Goal: Transaction & Acquisition: Purchase product/service

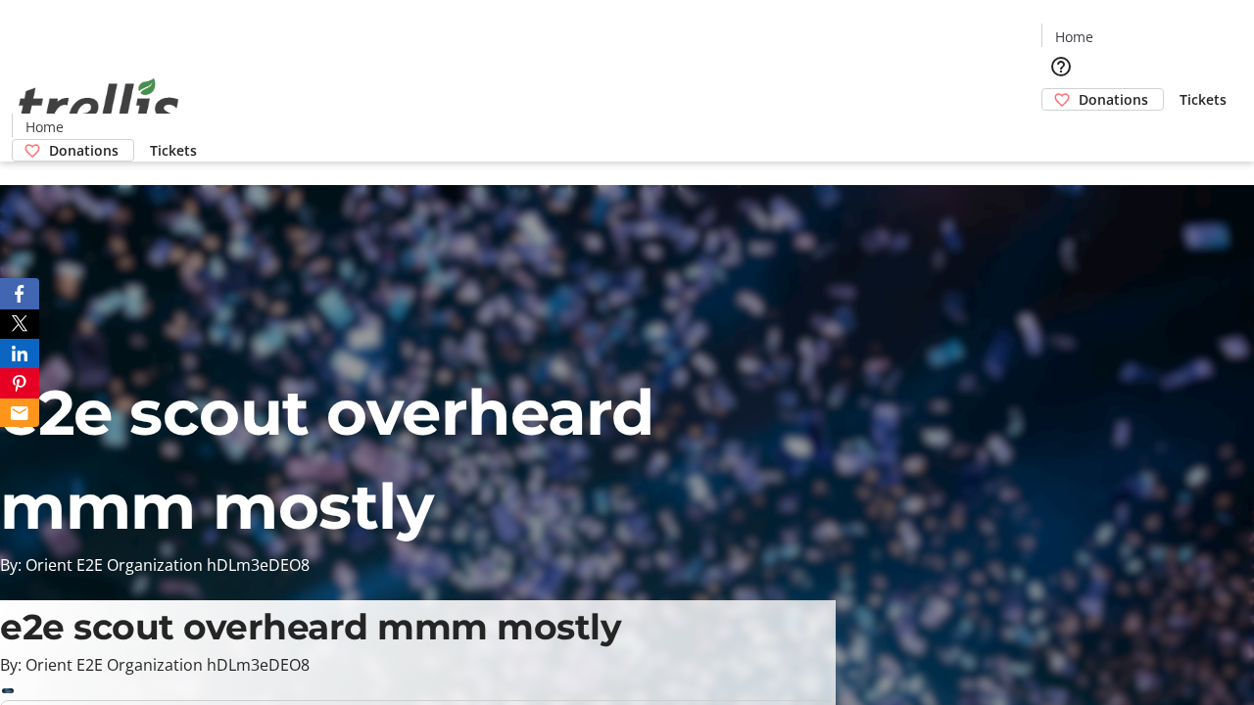
click at [1078, 89] on span "Donations" at bounding box center [1113, 99] width 70 height 21
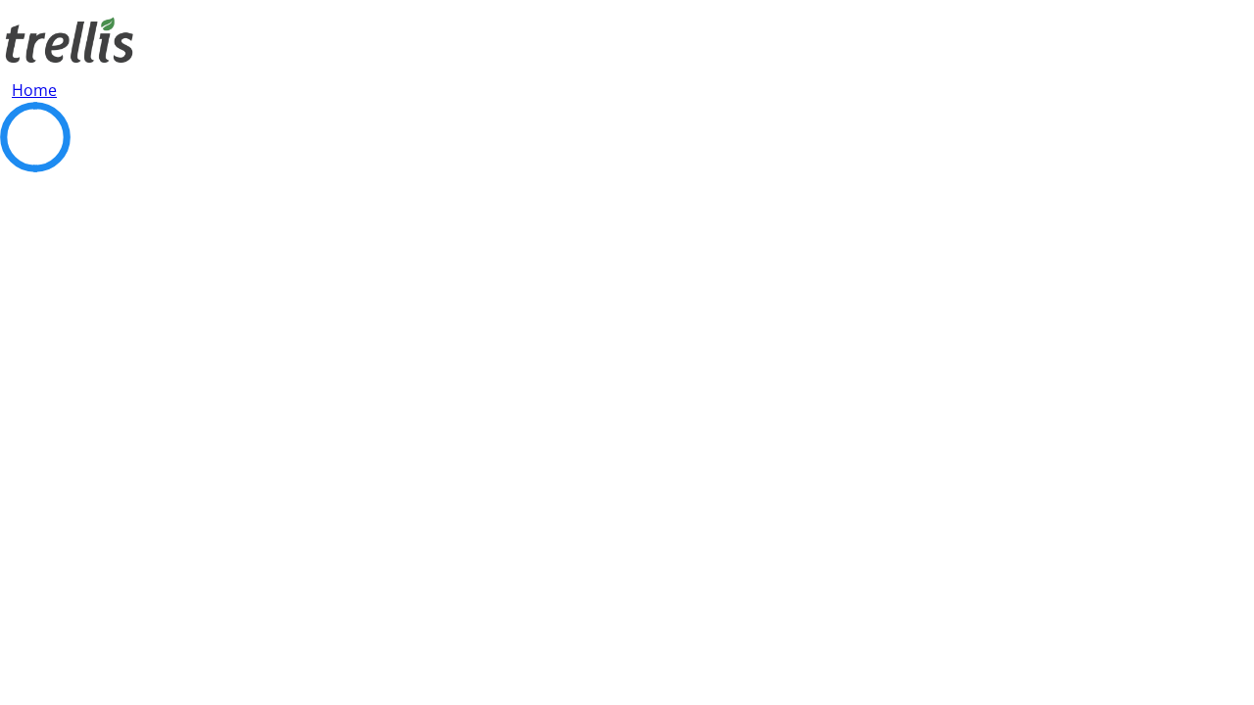
select select "CA"
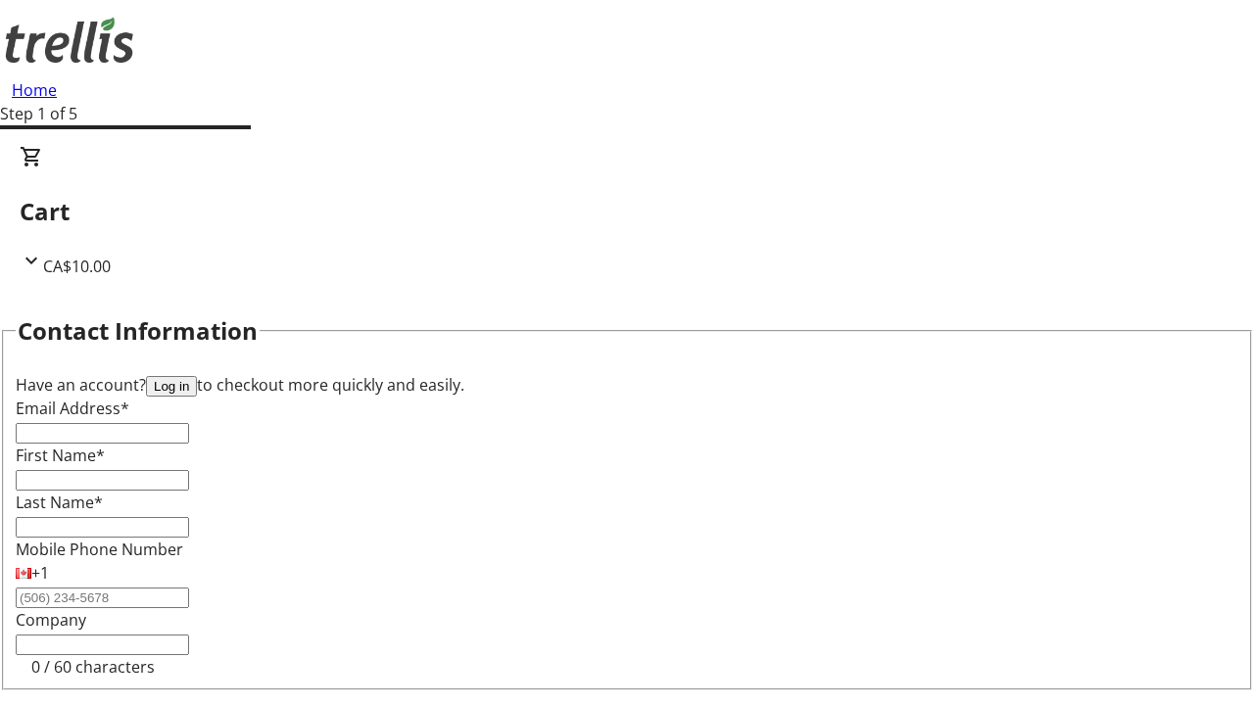
click at [197, 376] on button "Log in" at bounding box center [171, 386] width 51 height 21
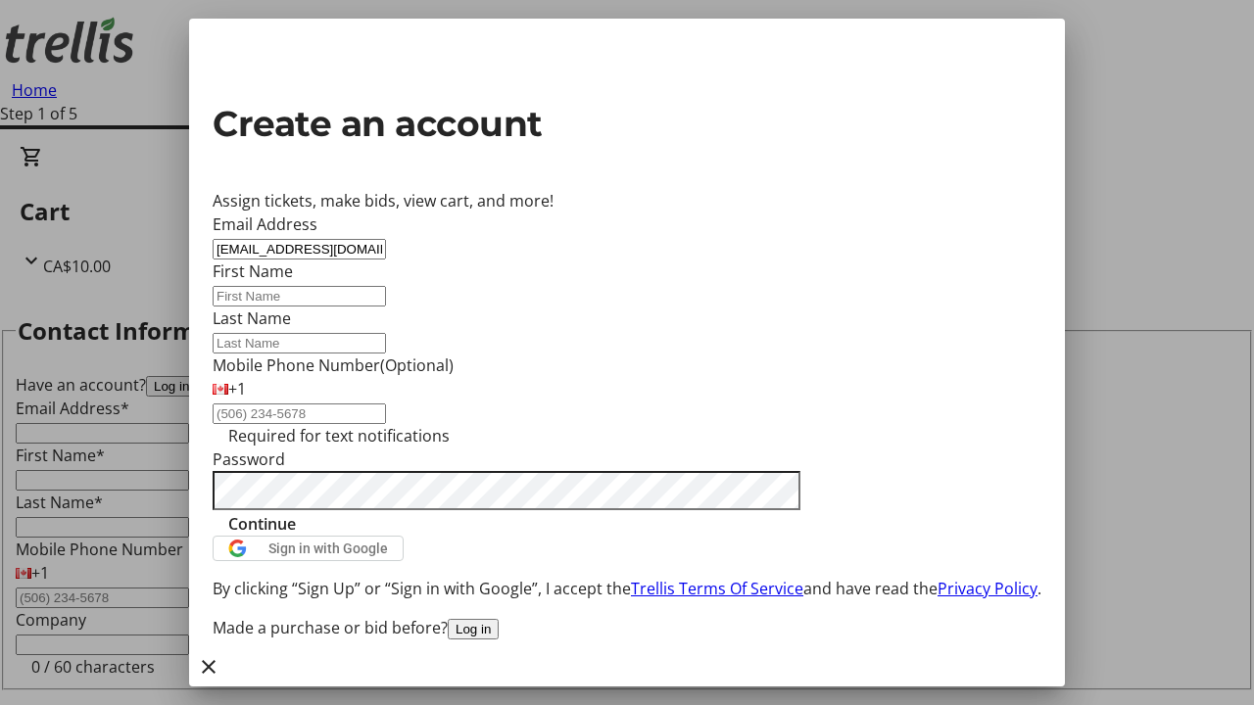
type input "[EMAIL_ADDRESS][DOMAIN_NAME]"
type input "Moriah"
type input "Towne"
click at [296, 536] on span "Continue" at bounding box center [262, 524] width 68 height 24
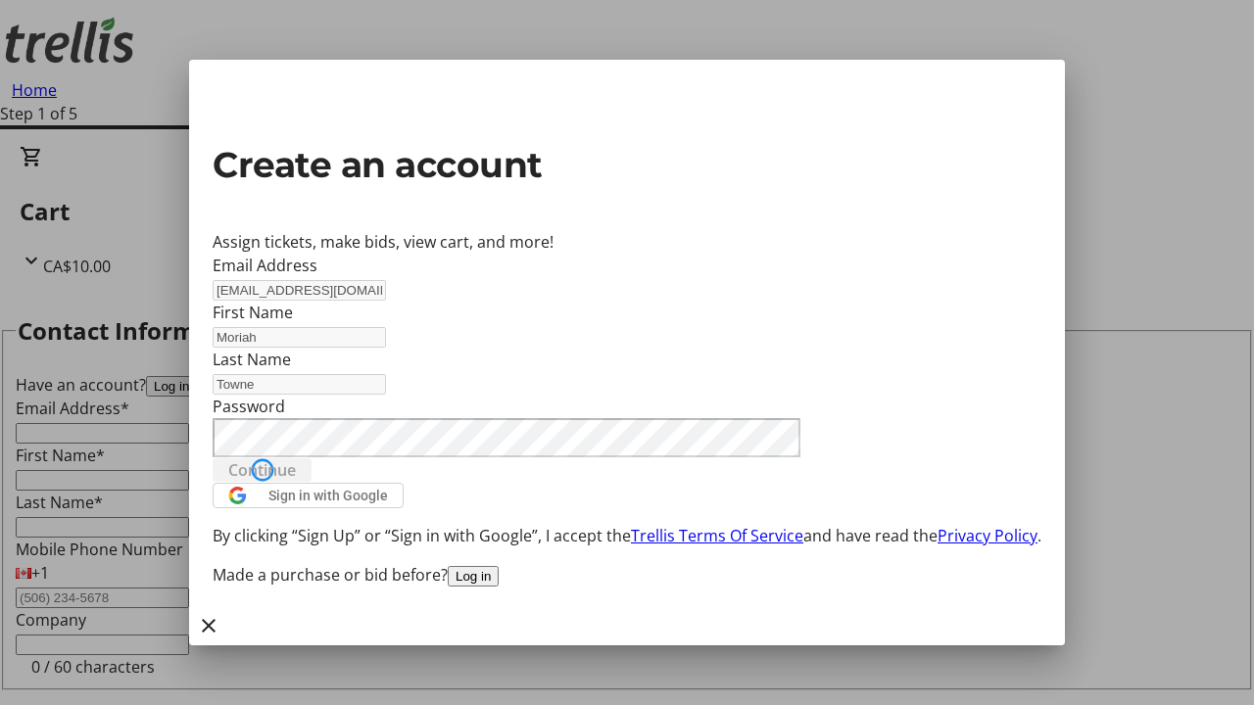
type input "[EMAIL_ADDRESS][DOMAIN_NAME]"
type input "Moriah"
type input "Towne"
select select "CA"
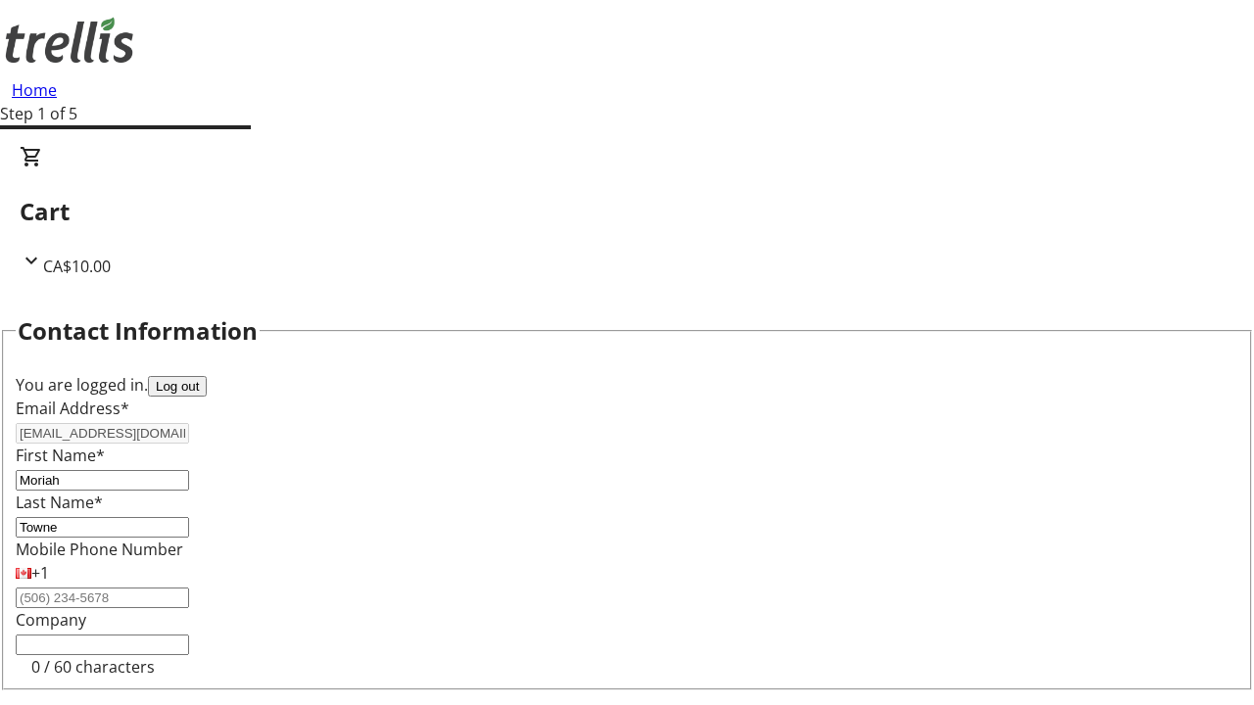
type input "[STREET_ADDRESS][PERSON_NAME]"
type input "Kelowna"
select select "BC"
type input "Kelowna"
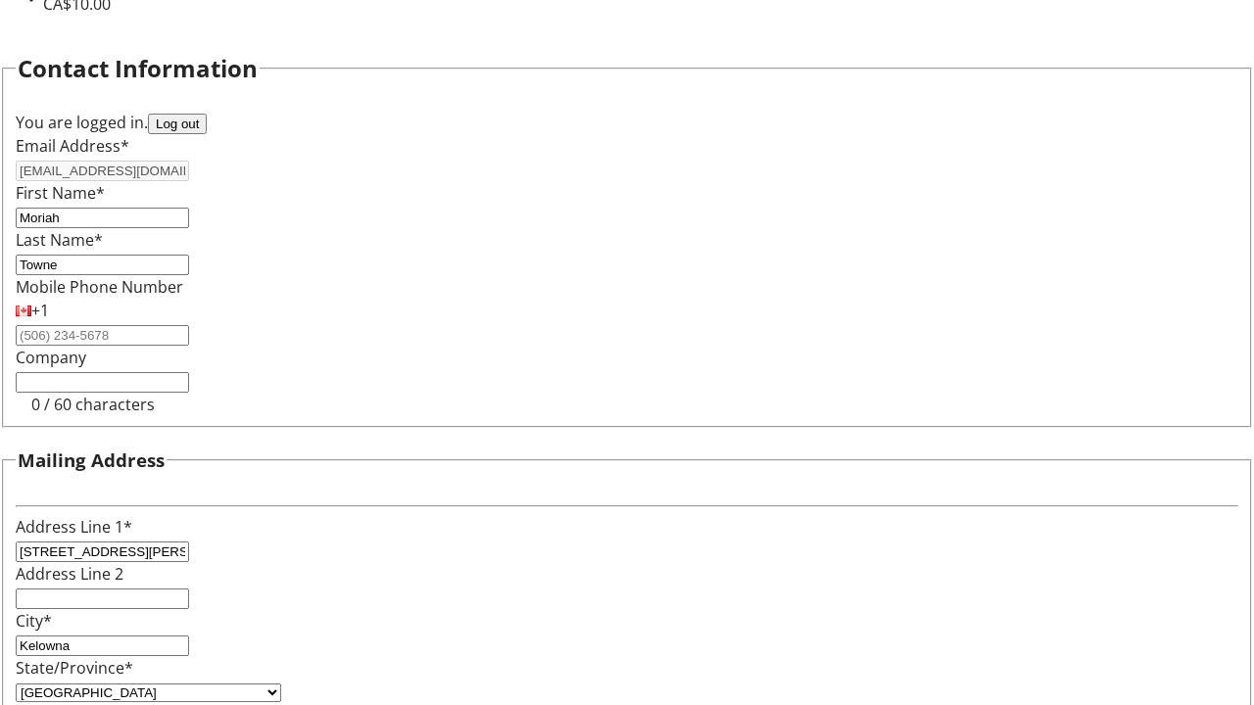
type input "V1Y 0C2"
select select "BC"
select select "CA"
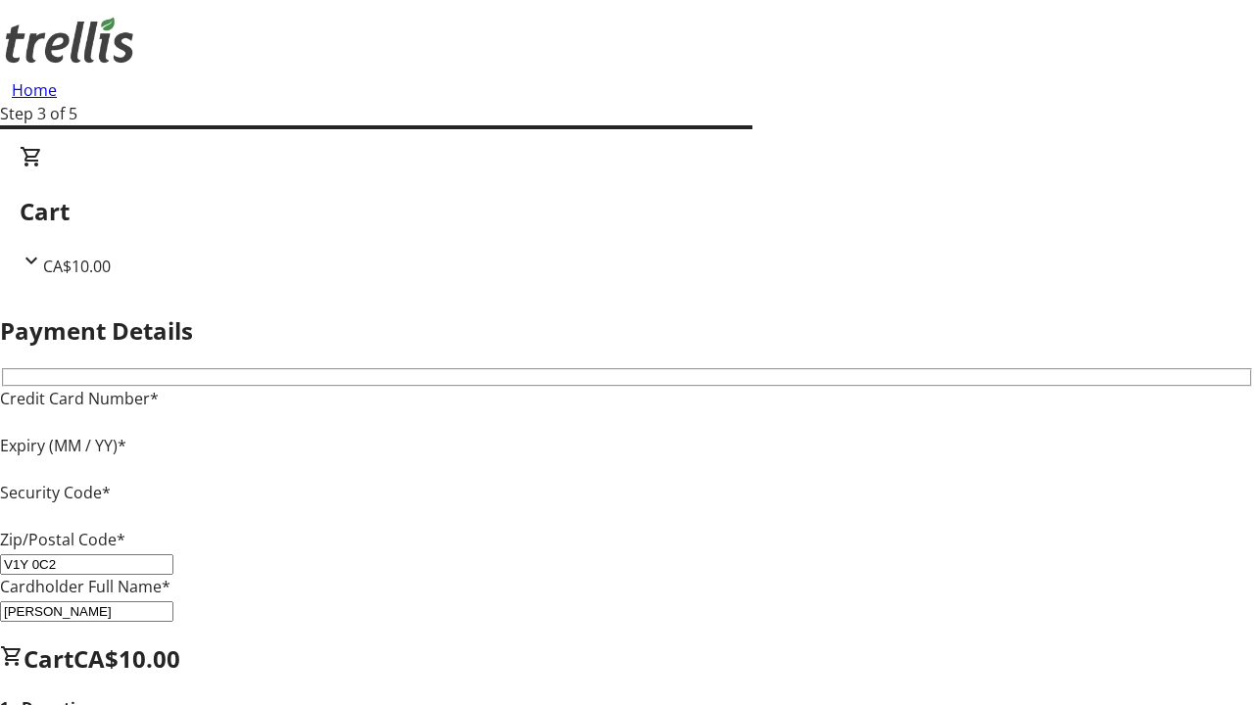
type input "V1Y 0C2"
